Goal: Task Accomplishment & Management: Manage account settings

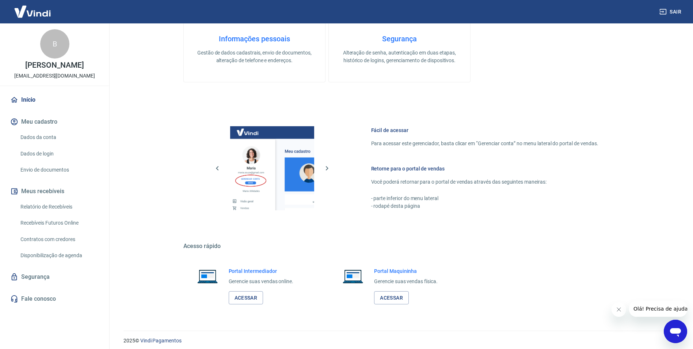
scroll to position [297, 0]
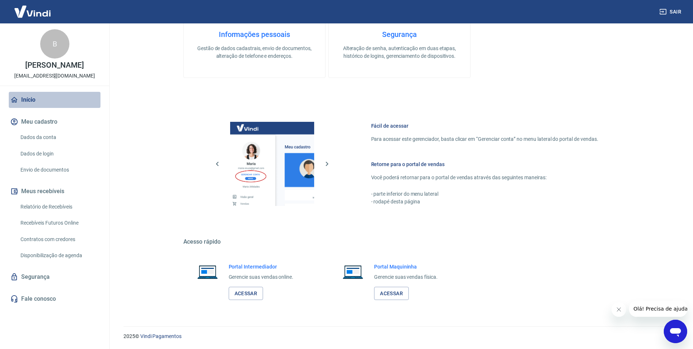
click at [30, 101] on link "Início" at bounding box center [55, 100] width 92 height 16
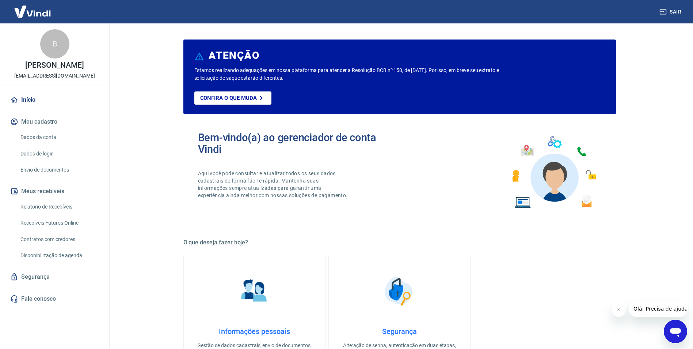
click at [41, 141] on link "Dados da conta" at bounding box center [59, 137] width 83 height 15
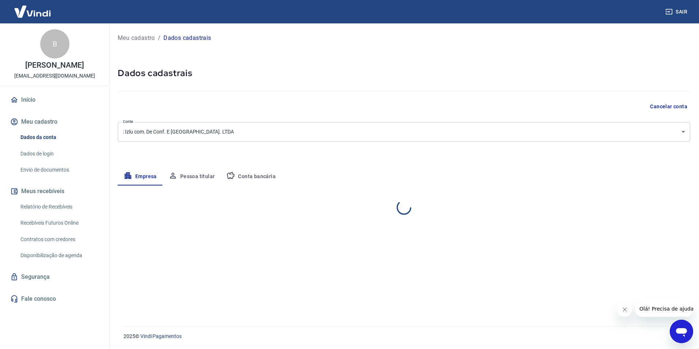
select select "SE"
select select "business"
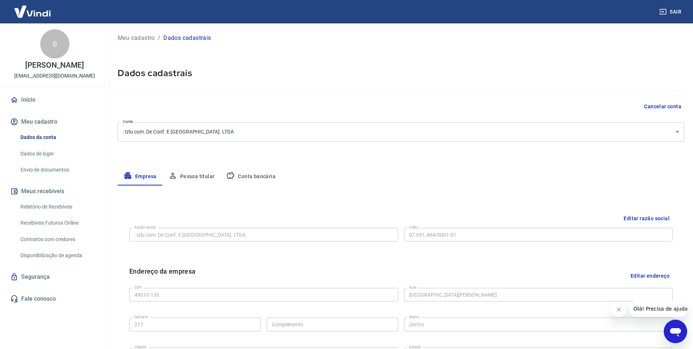
click at [48, 151] on link "Dados de login" at bounding box center [59, 153] width 83 height 15
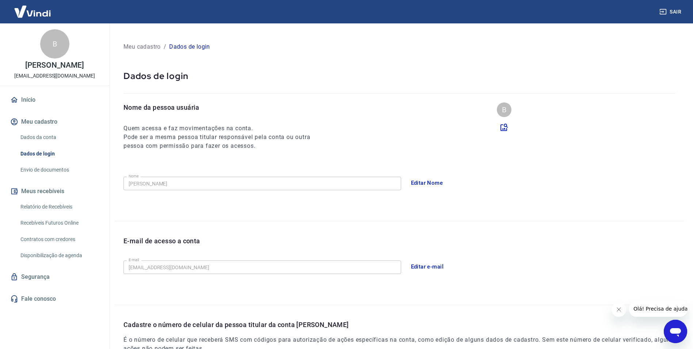
click at [34, 136] on link "Dados da conta" at bounding box center [59, 137] width 83 height 15
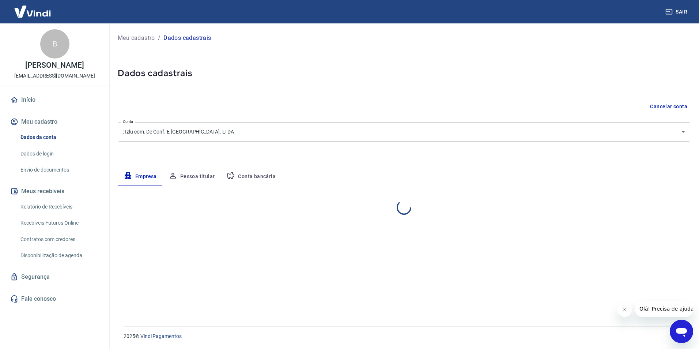
select select "SE"
select select "business"
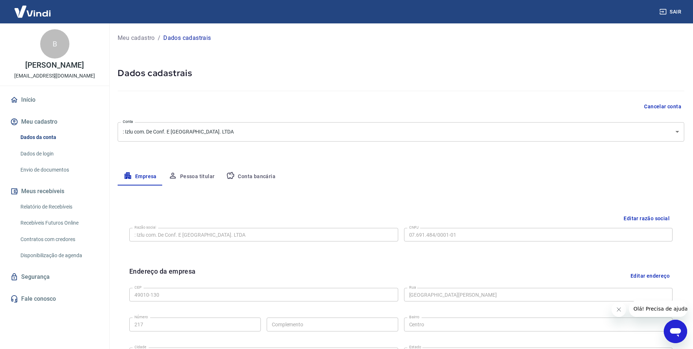
click at [201, 179] on button "Pessoa titular" at bounding box center [192, 177] width 58 height 18
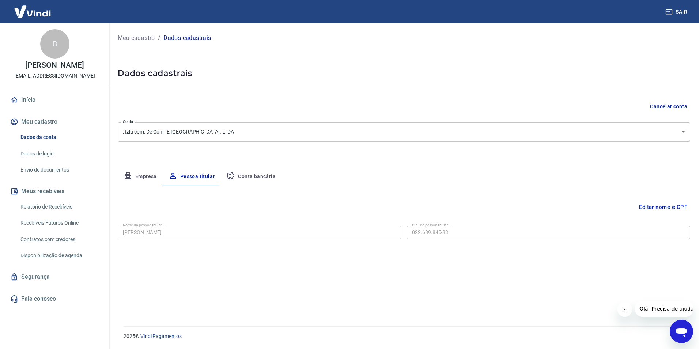
click at [251, 178] on button "Conta bancária" at bounding box center [250, 177] width 61 height 18
select select "1"
